Goal: Transaction & Acquisition: Purchase product/service

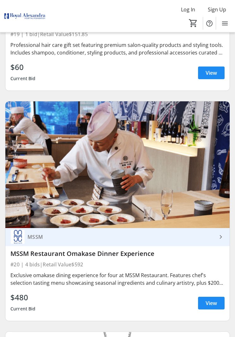
scroll to position [4380, 0]
click at [213, 307] on span "View" at bounding box center [211, 303] width 11 height 8
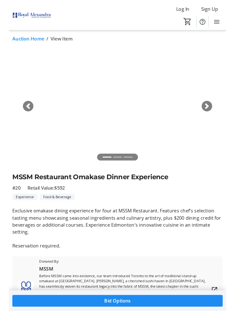
scroll to position [25, 0]
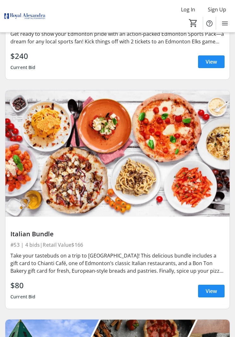
scroll to position [11975, 0]
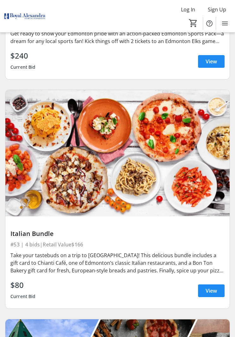
click at [202, 274] on div "Take your tastebuds on a trip to [GEOGRAPHIC_DATA]! This delicious bundle inclu…" at bounding box center [117, 262] width 215 height 23
click at [215, 294] on span "View" at bounding box center [211, 291] width 11 height 8
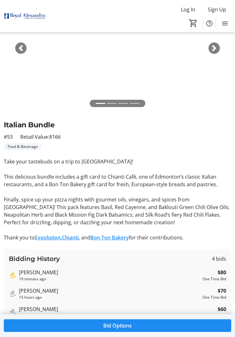
scroll to position [69, 0]
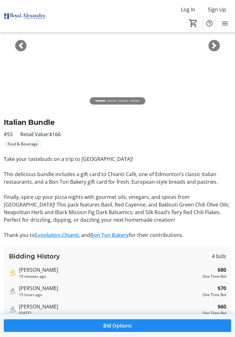
click at [204, 278] on div "One Time Bid" at bounding box center [215, 276] width 24 height 6
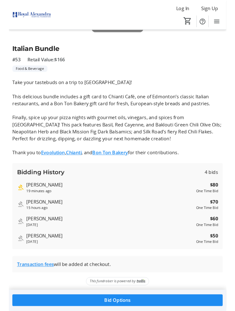
scroll to position [164, 0]
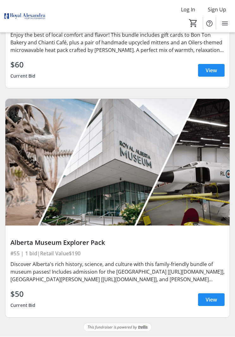
scroll to position [12430, 0]
